Goal: Task Accomplishment & Management: Manage account settings

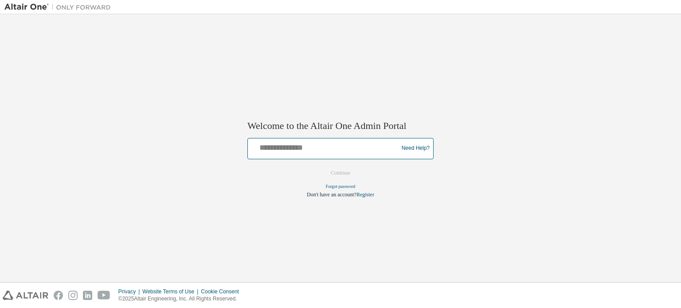
click at [356, 152] on input "text" at bounding box center [325, 146] width 146 height 13
type input "**********"
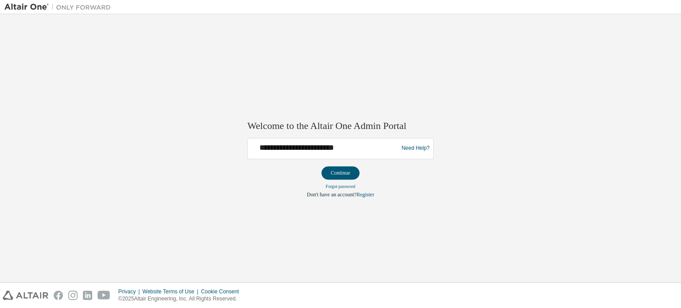
click at [347, 168] on button "Continue" at bounding box center [341, 172] width 38 height 13
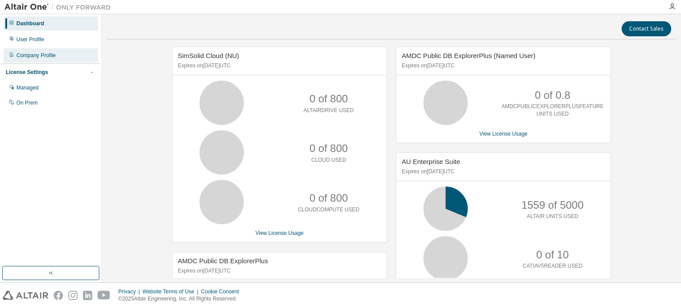
click at [57, 57] on div "Company Profile" at bounding box center [51, 55] width 94 height 14
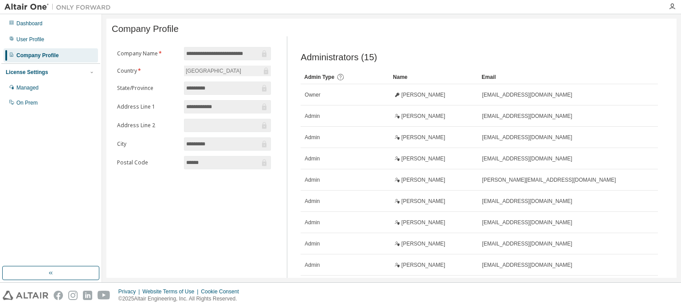
click at [53, 47] on div "Dashboard User Profile Company Profile License Settings Managed On Prem" at bounding box center [50, 63] width 99 height 95
click at [53, 39] on div "User Profile" at bounding box center [51, 39] width 94 height 14
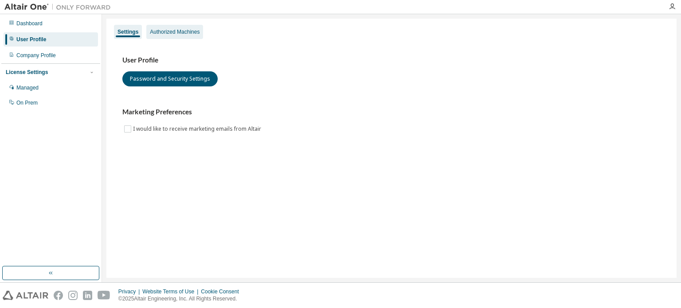
click at [173, 34] on div "Authorized Machines" at bounding box center [175, 31] width 50 height 7
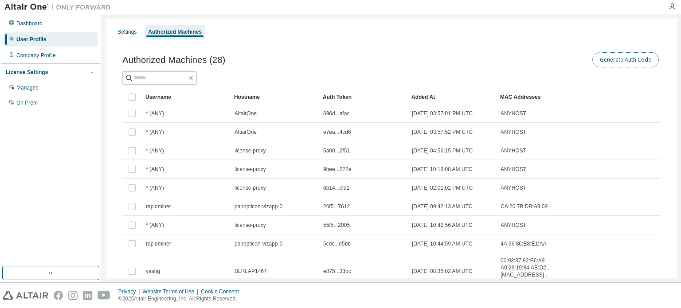
click at [626, 59] on button "Generate Auth Code" at bounding box center [626, 59] width 67 height 15
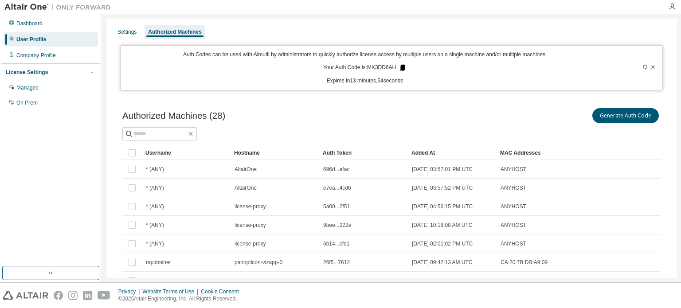
click at [401, 67] on icon at bounding box center [403, 68] width 5 height 6
